Goal: Information Seeking & Learning: Get advice/opinions

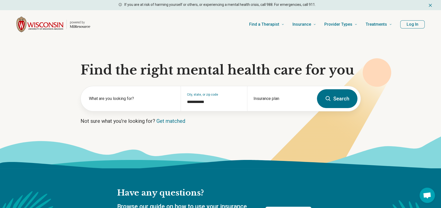
click at [84, 26] on icon "Home page" at bounding box center [80, 26] width 20 height 3
click at [53, 25] on img "Home page" at bounding box center [39, 25] width 47 height 16
click at [428, 5] on icon "Dismiss" at bounding box center [430, 5] width 5 height 5
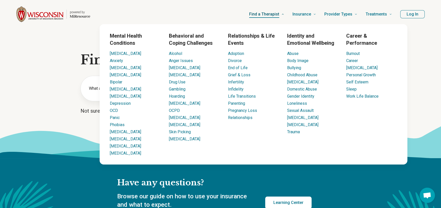
click at [270, 14] on span "Find a Therapist" at bounding box center [264, 14] width 30 height 7
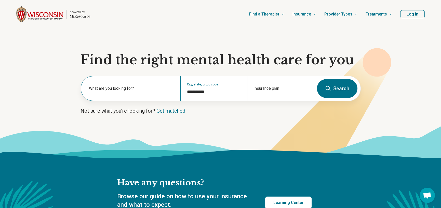
click at [110, 87] on label "What are you looking for?" at bounding box center [132, 89] width 86 height 6
click at [343, 88] on button "Search" at bounding box center [337, 88] width 40 height 19
